Goal: Task Accomplishment & Management: Manage account settings

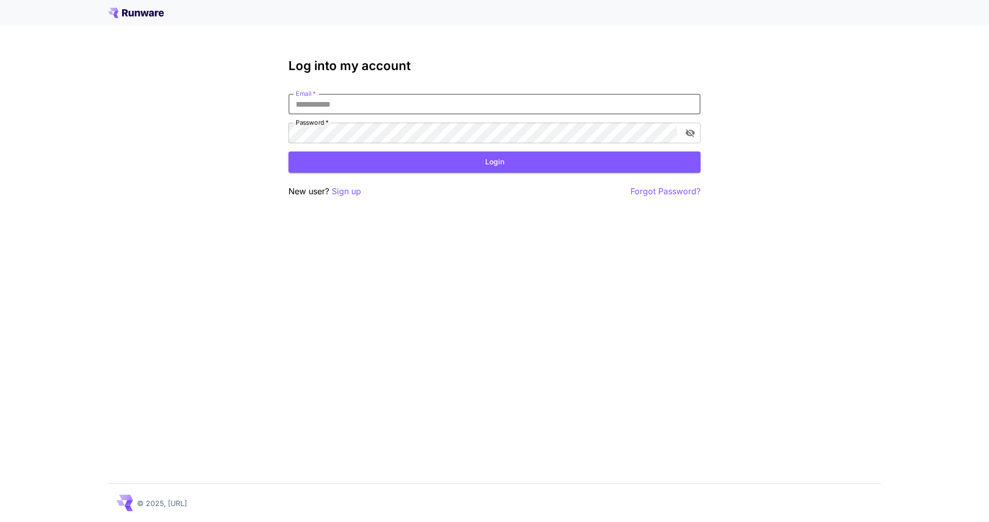
click at [380, 106] on input "Email   *" at bounding box center [495, 104] width 412 height 21
type input "**********"
click button "Login" at bounding box center [495, 161] width 412 height 21
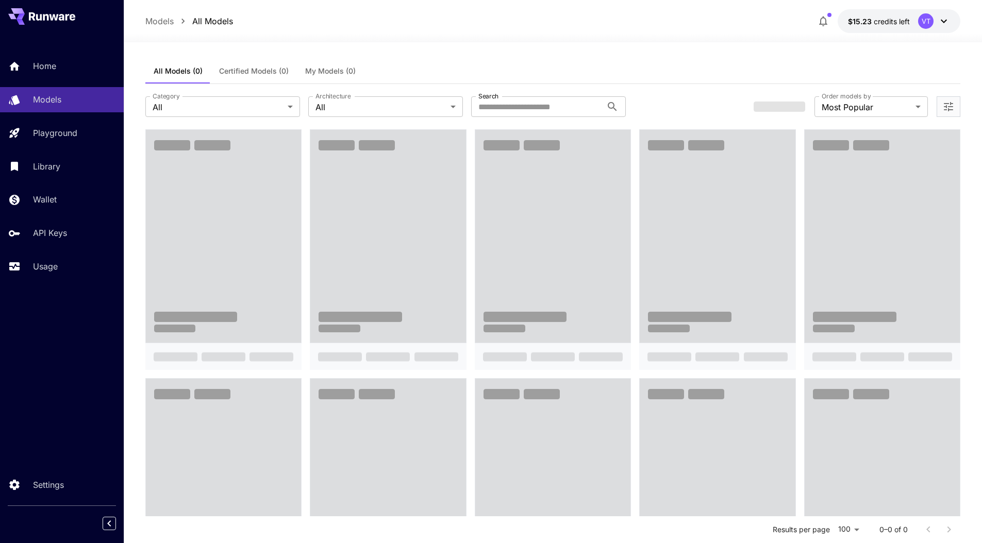
click at [327, 66] on span "My Models (0)" at bounding box center [330, 70] width 50 height 9
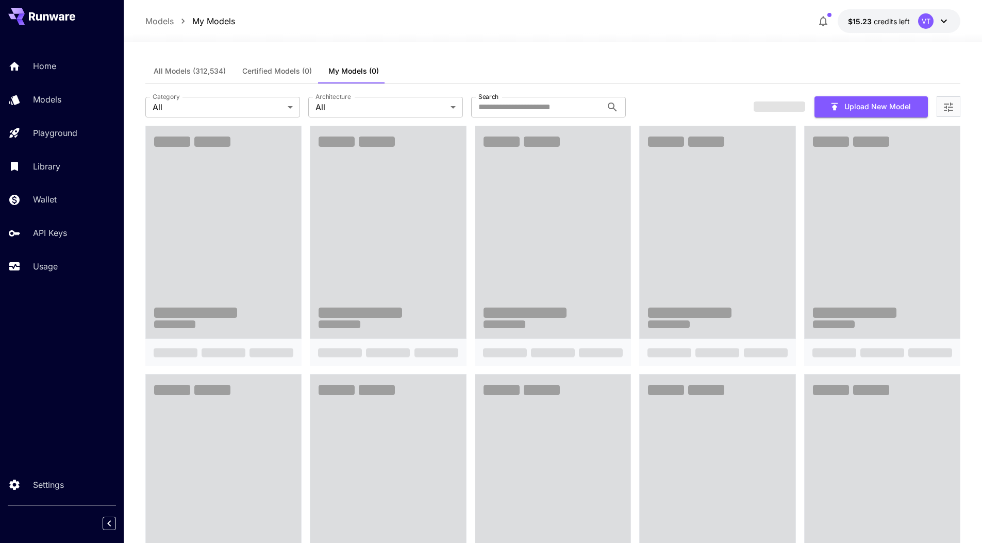
click at [476, 41] on div at bounding box center [553, 36] width 858 height 12
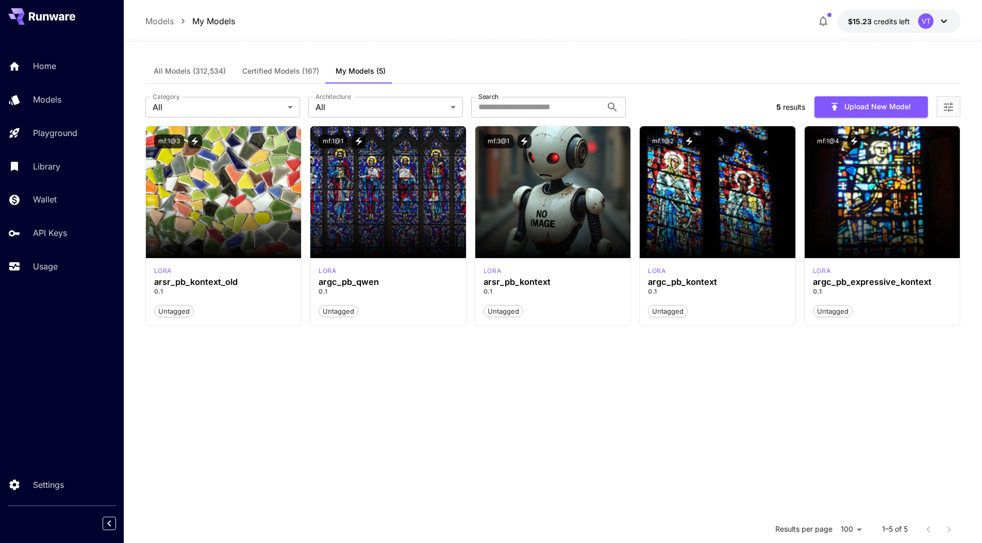
click at [683, 406] on section "mf:1@3 lora arsr_pb_kontext_old 0.1 Untagged mf:1@1 lora argc_pb_qwen 0.1 Untag…" at bounding box center [552, 397] width 815 height 543
click at [727, 204] on section at bounding box center [717, 229] width 156 height 58
click at [663, 141] on button "mf:1@2" at bounding box center [663, 141] width 30 height 14
click at [845, 107] on button "Upload New Model" at bounding box center [870, 106] width 113 height 21
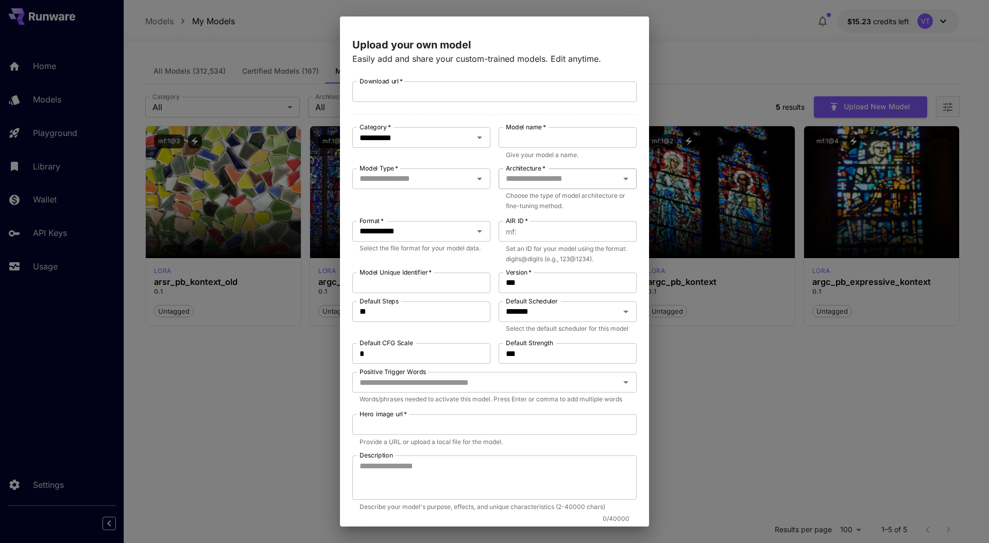
click at [545, 178] on input "Architecture   *" at bounding box center [559, 179] width 115 height 14
click at [427, 167] on div "**********" at bounding box center [494, 354] width 284 height 546
click at [427, 184] on input "Model Type   *" at bounding box center [413, 179] width 115 height 14
click at [406, 137] on input "**********" at bounding box center [407, 137] width 102 height 14
click at [409, 179] on li "LoRA" at bounding box center [419, 180] width 134 height 19
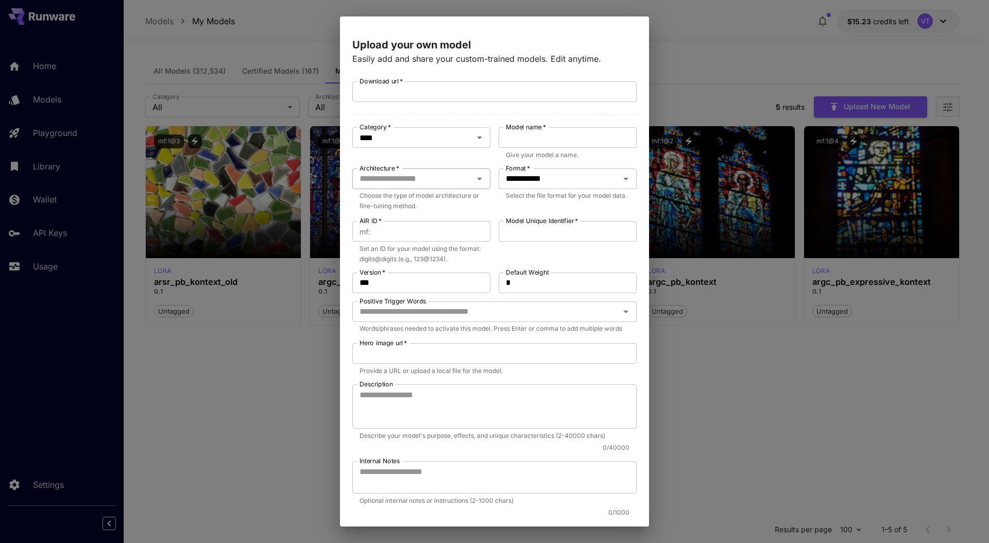
click at [411, 180] on input "Architecture   *" at bounding box center [413, 179] width 115 height 14
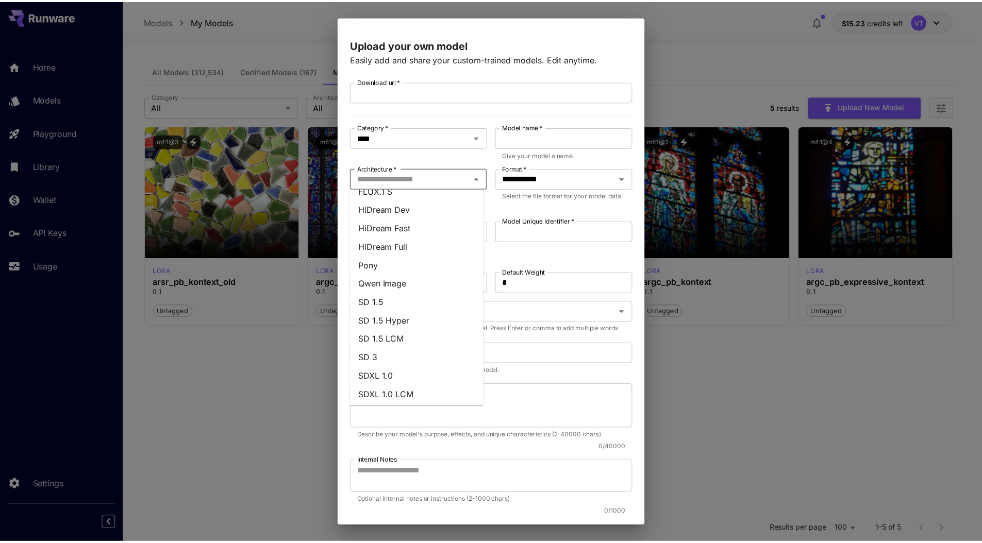
scroll to position [162, 0]
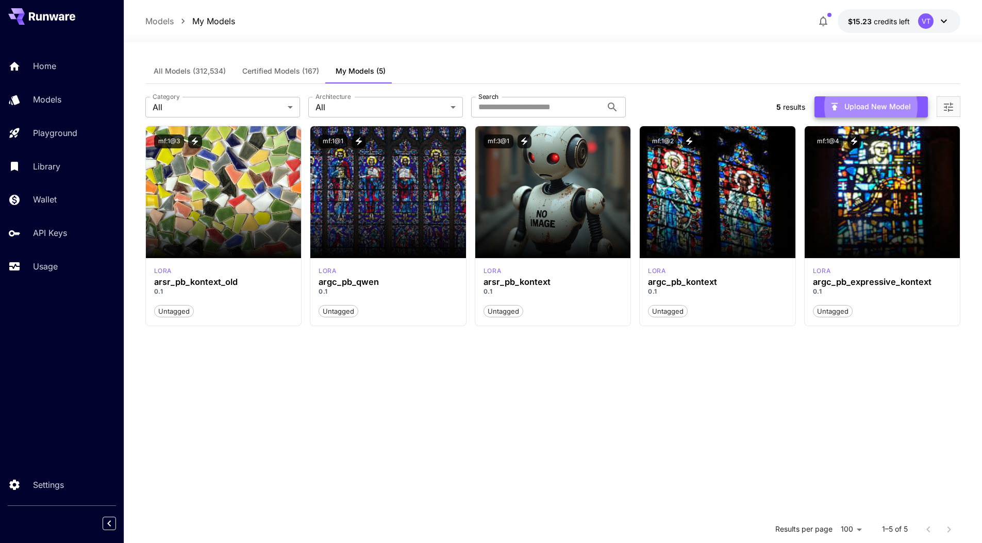
click at [611, 394] on section "mf:1@3 lora arsr_pb_kontext_old 0.1 Untagged mf:1@1 lora argc_pb_qwen 0.1 Untag…" at bounding box center [552, 397] width 815 height 543
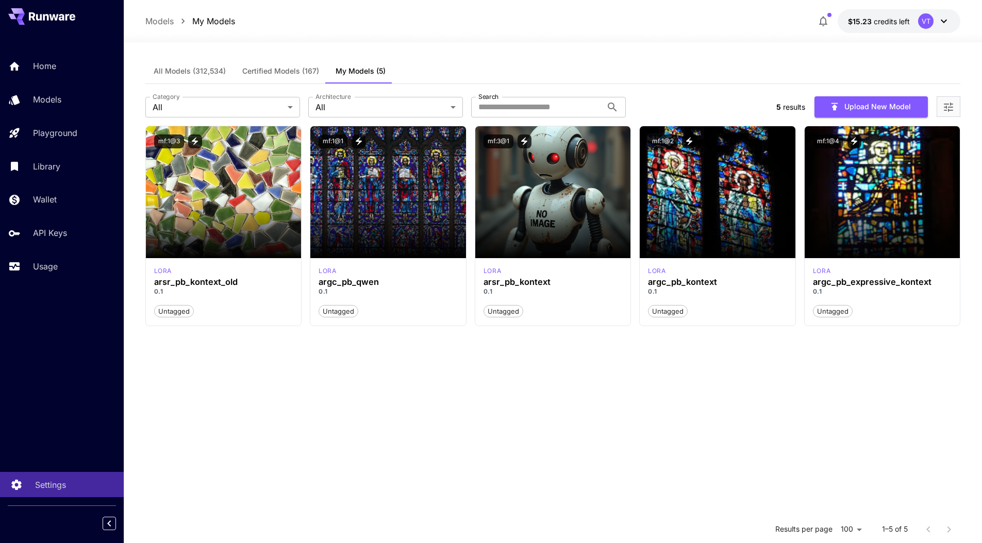
click at [55, 488] on p "Settings" at bounding box center [50, 485] width 31 height 12
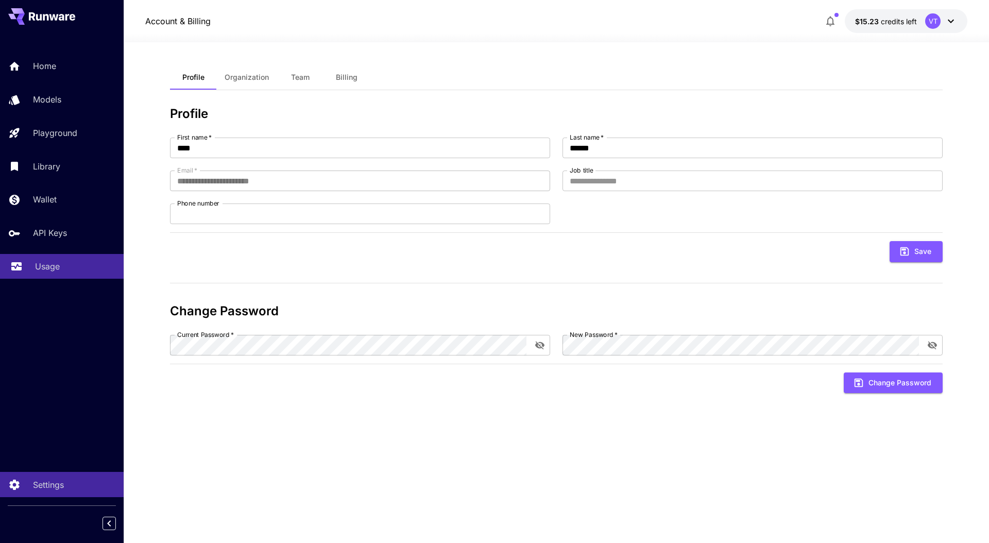
click at [42, 274] on link "Usage" at bounding box center [62, 266] width 124 height 25
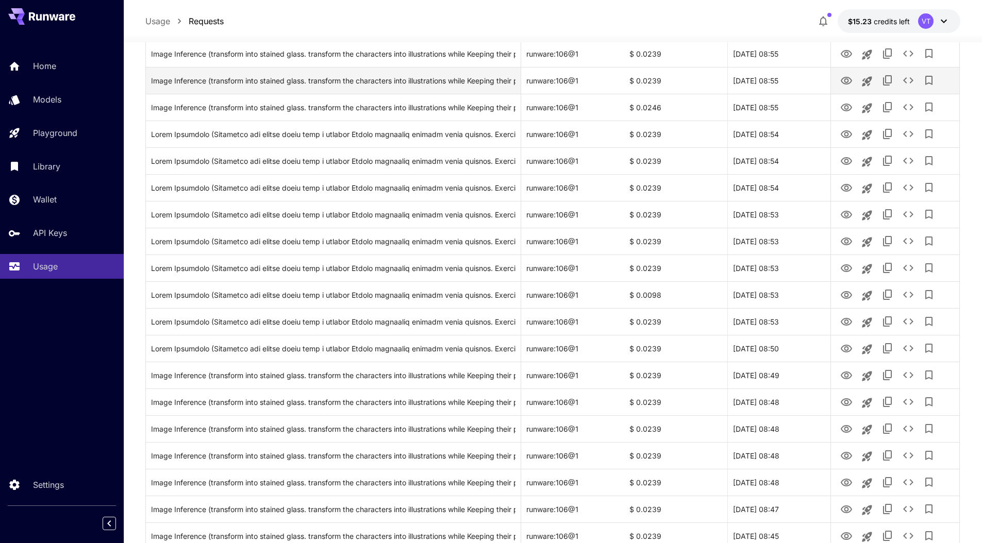
scroll to position [1058, 0]
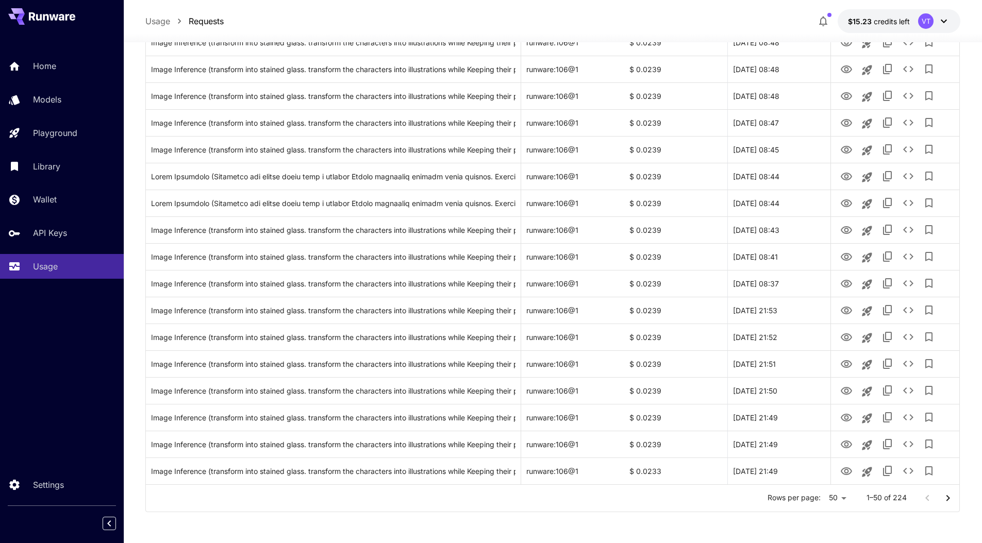
click at [940, 493] on button "Go to next page" at bounding box center [947, 498] width 21 height 21
click at [944, 497] on icon "Go to next page" at bounding box center [947, 498] width 12 height 12
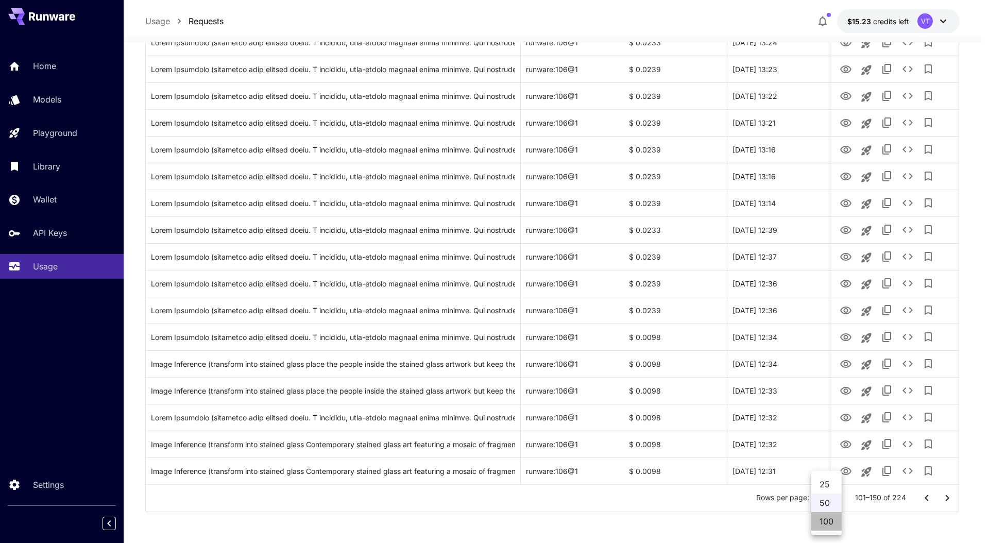
click at [830, 522] on li "100" at bounding box center [827, 521] width 30 height 19
type input "***"
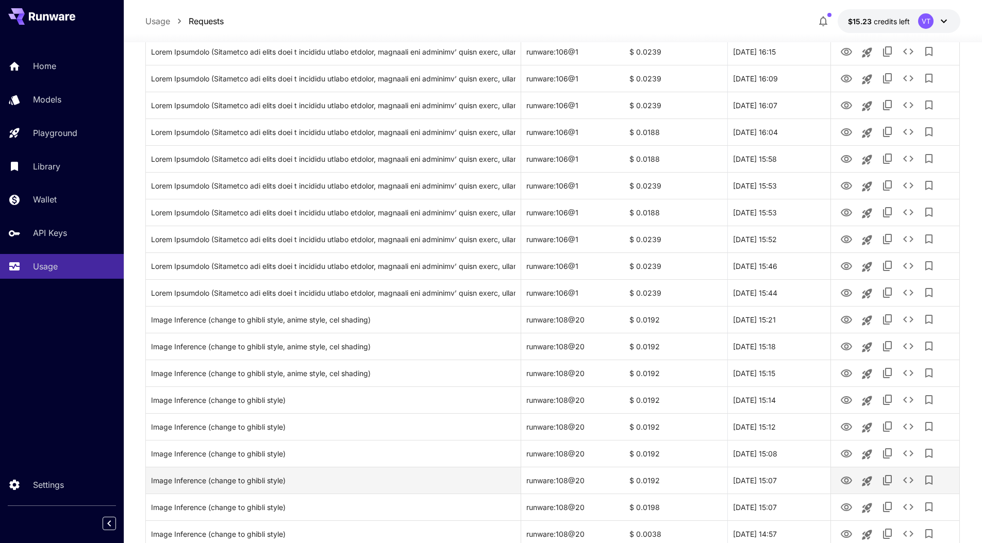
scroll to position [361, 0]
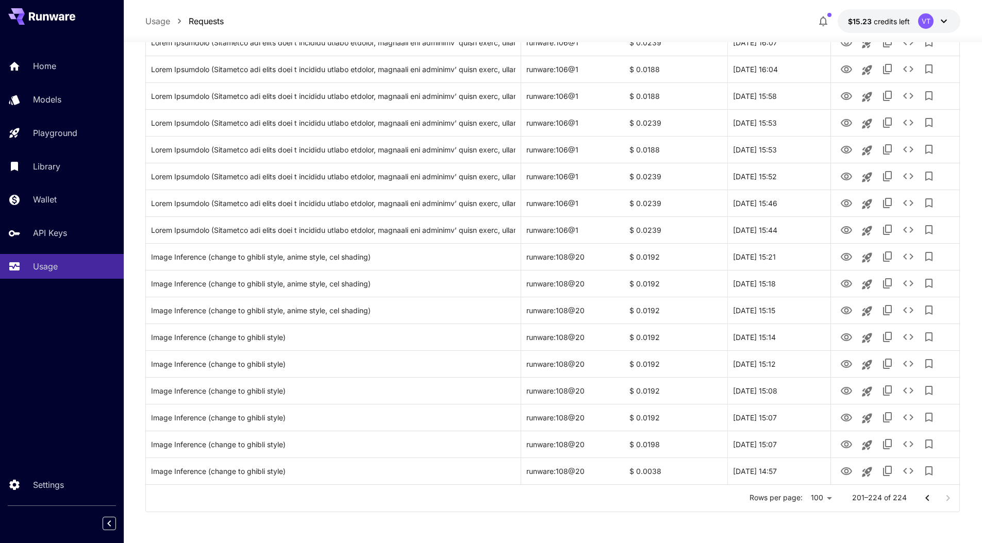
click at [948, 497] on div at bounding box center [937, 498] width 41 height 21
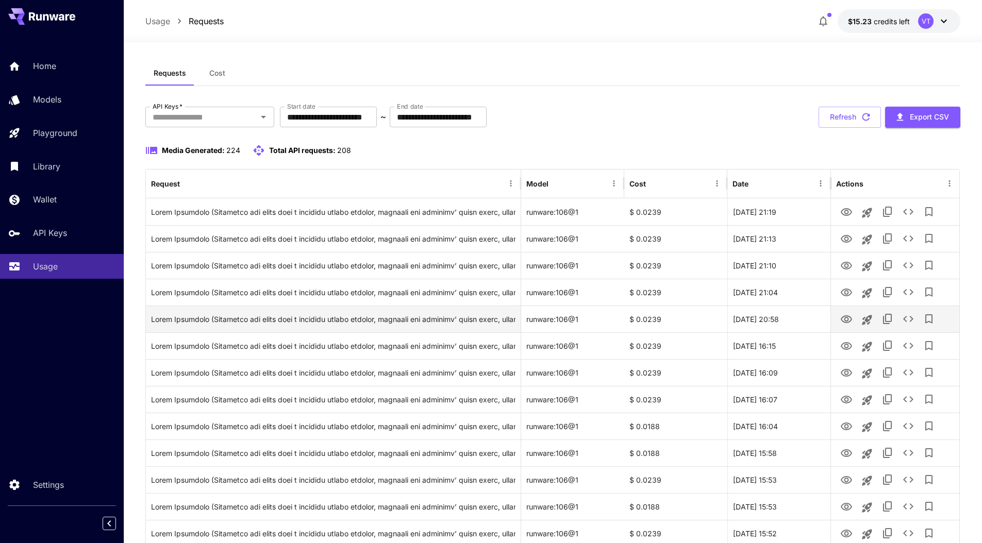
scroll to position [0, 0]
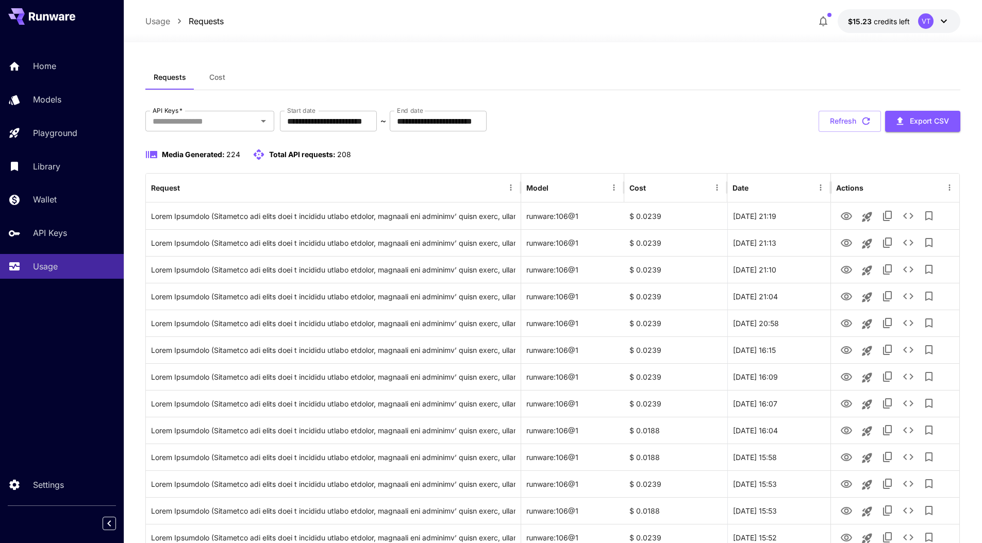
click at [602, 128] on div "**********" at bounding box center [552, 121] width 815 height 21
click at [887, 22] on span "credits left" at bounding box center [891, 21] width 36 height 9
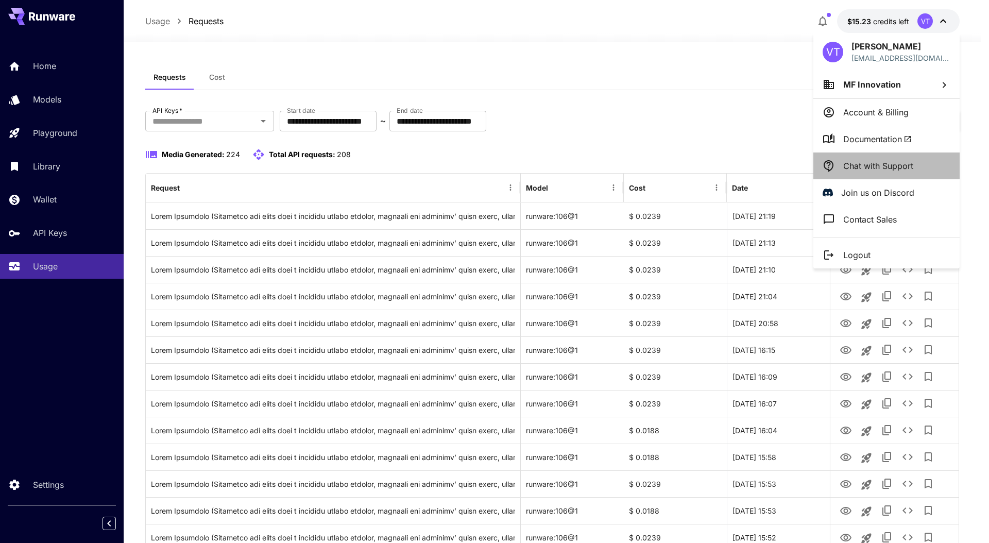
click at [862, 162] on p "Chat with Support" at bounding box center [878, 166] width 70 height 12
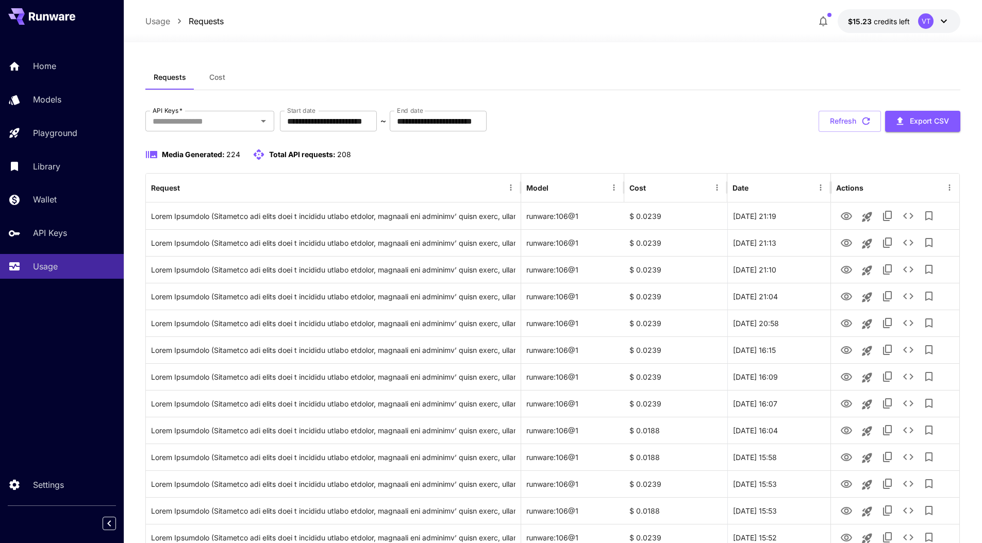
click at [676, 70] on div "Requests Cost" at bounding box center [552, 77] width 815 height 25
click at [714, 58] on div "**********" at bounding box center [552, 473] width 815 height 862
drag, startPoint x: 649, startPoint y: 31, endPoint x: 604, endPoint y: 3, distance: 53.0
click at [646, 27] on div "Usage Requests $15.23 credits left VT" at bounding box center [553, 21] width 858 height 42
